Goal: Task Accomplishment & Management: Manage account settings

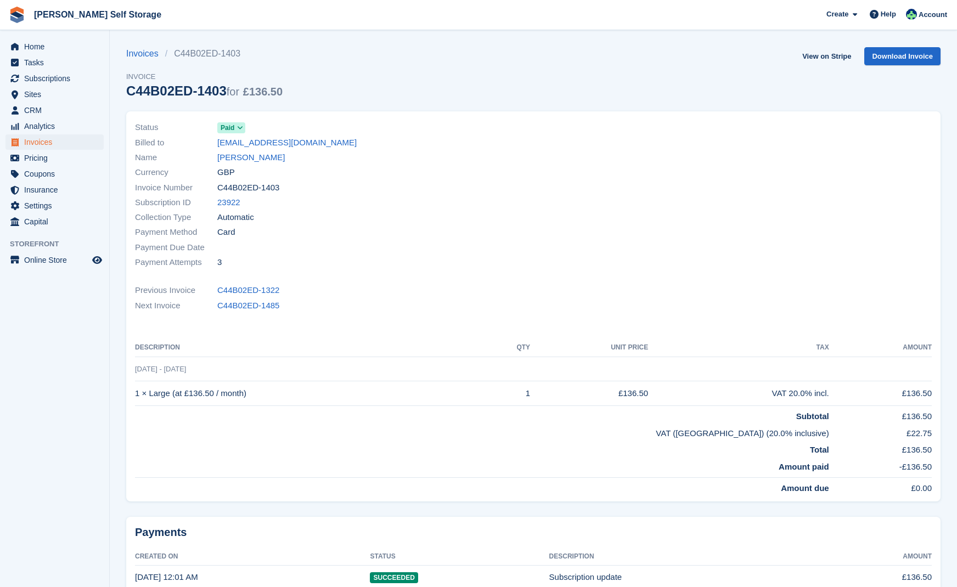
click at [39, 140] on span "Invoices" at bounding box center [57, 142] width 66 height 15
click at [48, 77] on span "Subscriptions" at bounding box center [57, 78] width 66 height 15
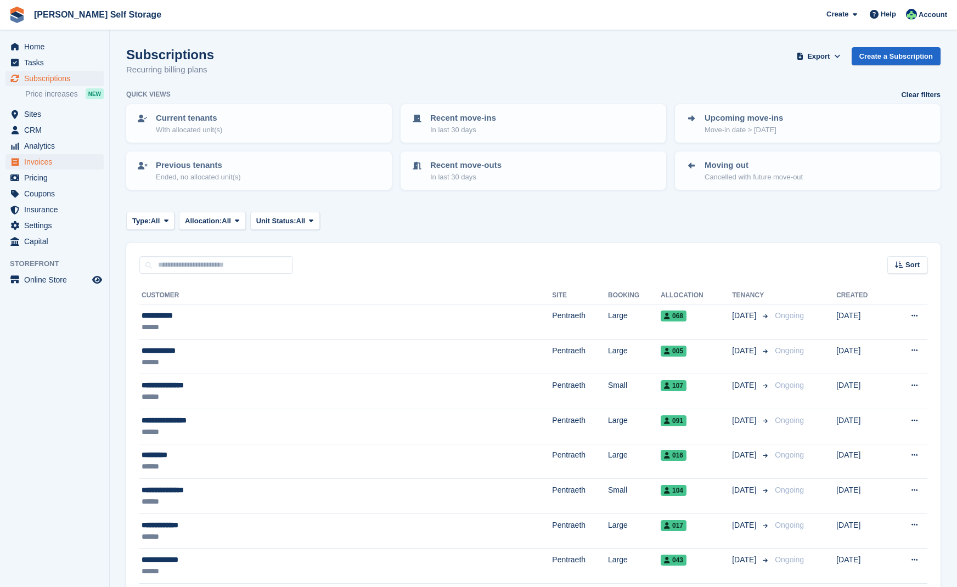
drag, startPoint x: 40, startPoint y: 160, endPoint x: 54, endPoint y: 158, distance: 14.4
click at [41, 160] on span "Invoices" at bounding box center [57, 161] width 66 height 15
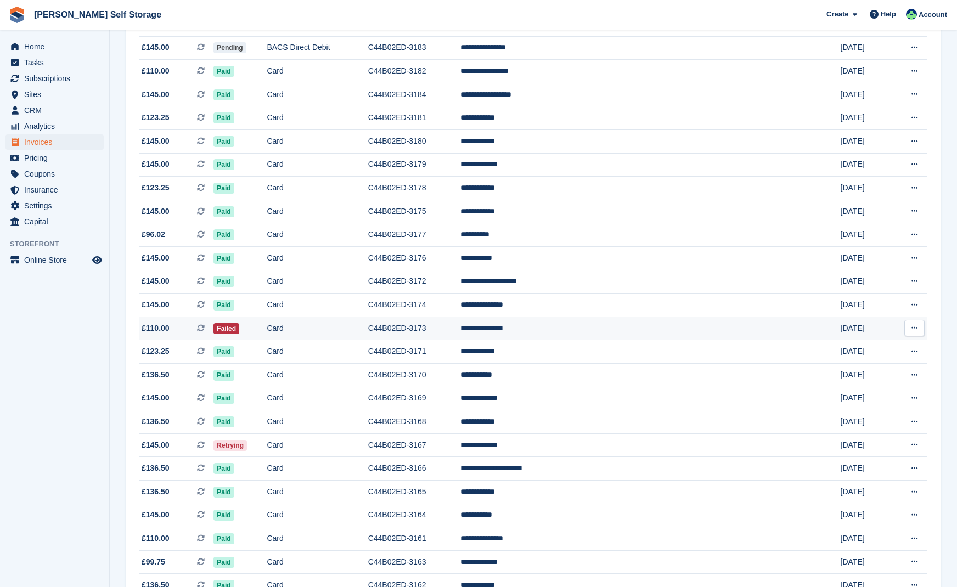
scroll to position [148, 0]
click at [246, 336] on div "This is a recurring subscription invoice." at bounding box center [318, 335] width 145 height 24
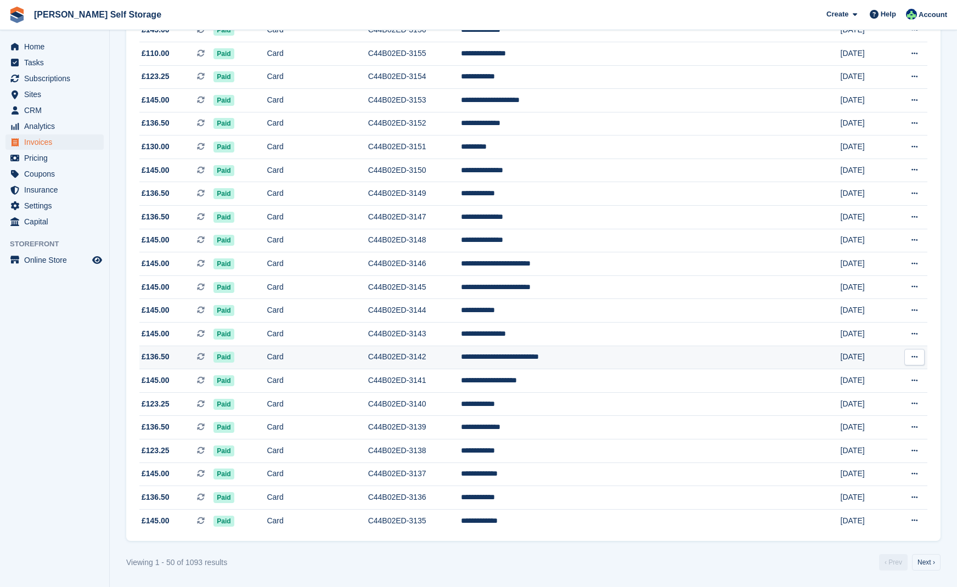
scroll to position [848, 0]
drag, startPoint x: 924, startPoint y: 558, endPoint x: 882, endPoint y: 525, distance: 53.6
click at [923, 556] on link "Next ›" at bounding box center [926, 562] width 29 height 16
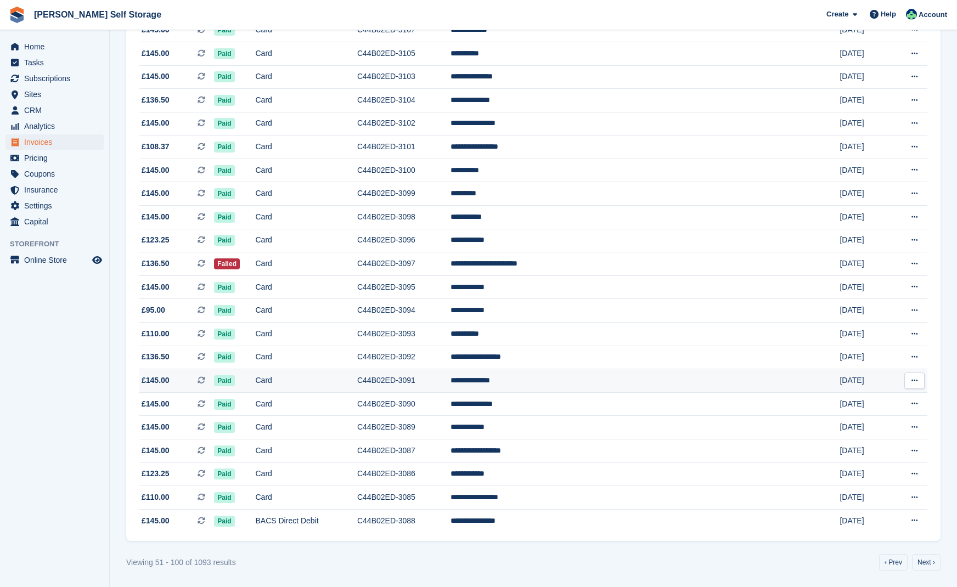
scroll to position [848, 0]
drag, startPoint x: 928, startPoint y: 561, endPoint x: 915, endPoint y: 552, distance: 15.7
click at [928, 561] on link "Next ›" at bounding box center [926, 562] width 29 height 16
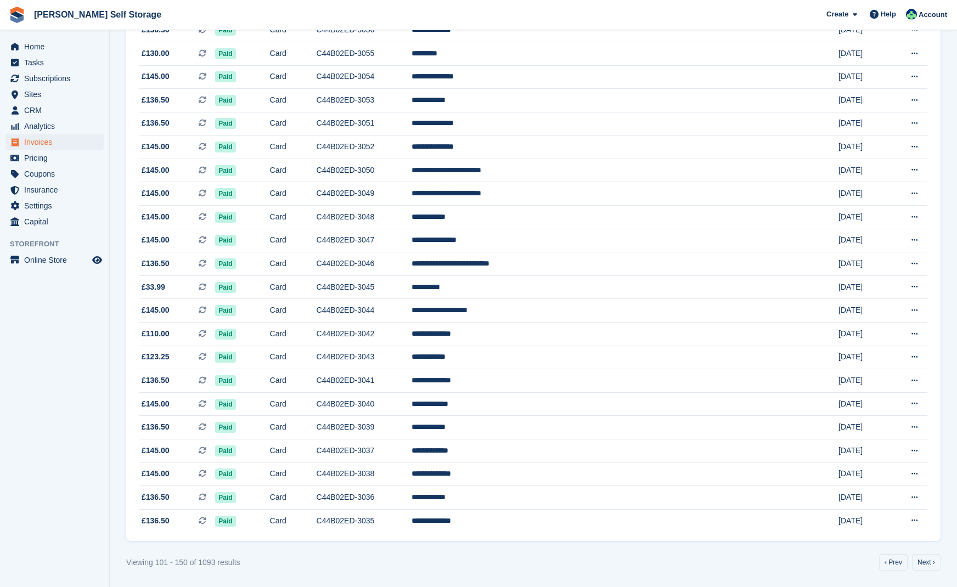
scroll to position [848, 0]
click at [895, 562] on link "‹ Prev" at bounding box center [893, 562] width 29 height 16
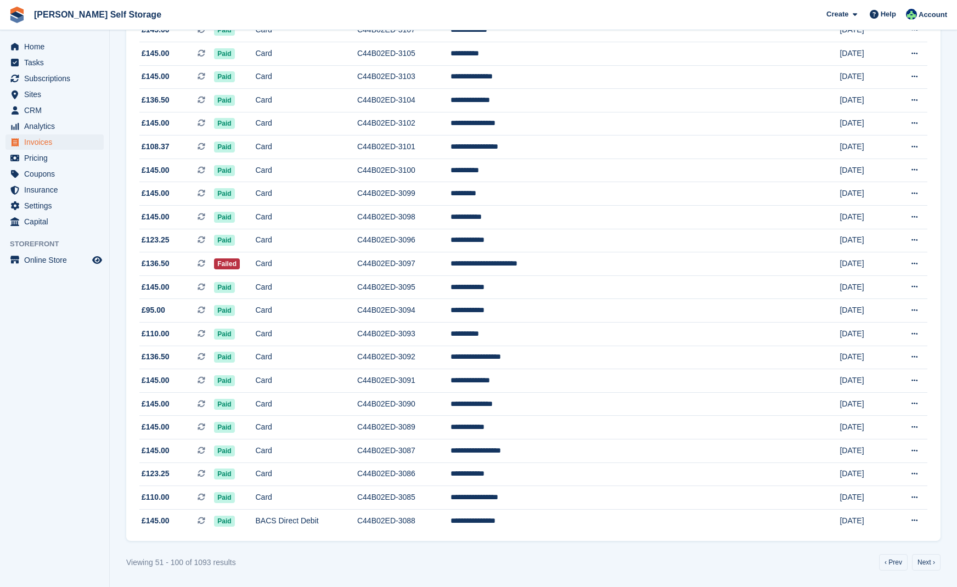
click at [895, 562] on link "‹ Prev" at bounding box center [893, 562] width 29 height 16
